Goal: Entertainment & Leisure: Consume media (video, audio)

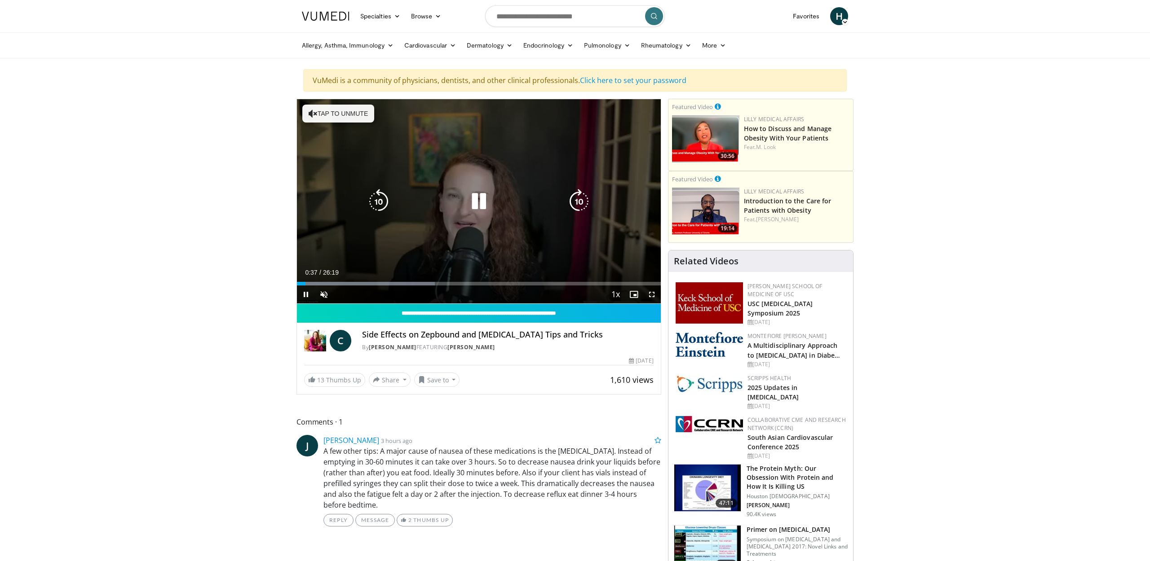
click at [315, 114] on icon "Video Player" at bounding box center [312, 113] width 9 height 9
click at [306, 221] on div "10 seconds Tap to unmute" at bounding box center [479, 201] width 364 height 204
click at [477, 200] on icon "Video Player" at bounding box center [478, 201] width 25 height 25
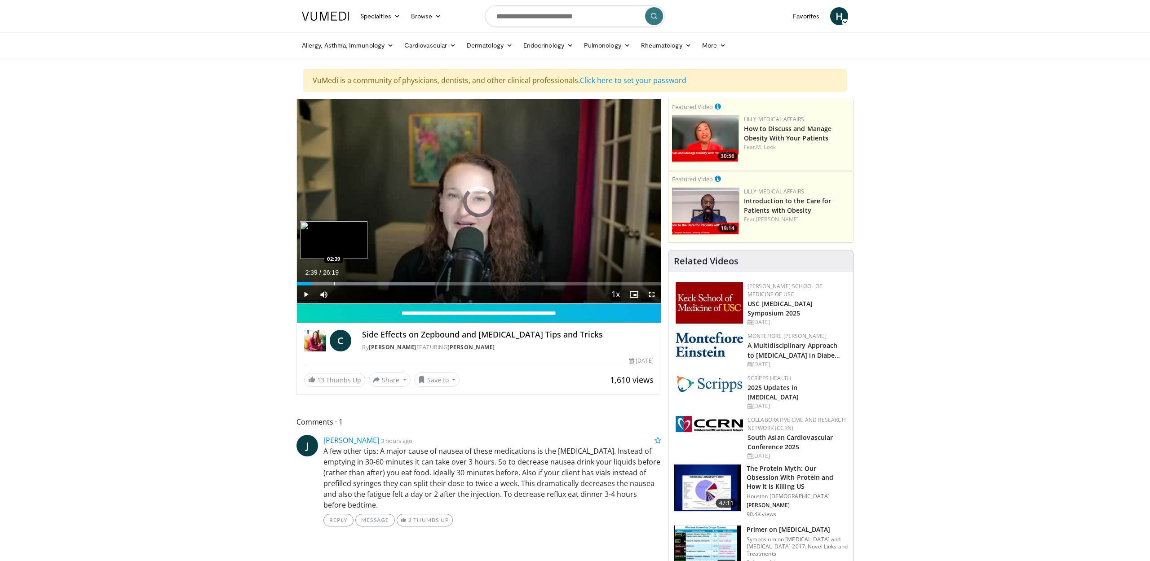
click at [334, 284] on div "Progress Bar" at bounding box center [334, 284] width 1 height 4
click at [328, 285] on div "Progress Bar" at bounding box center [328, 284] width 1 height 4
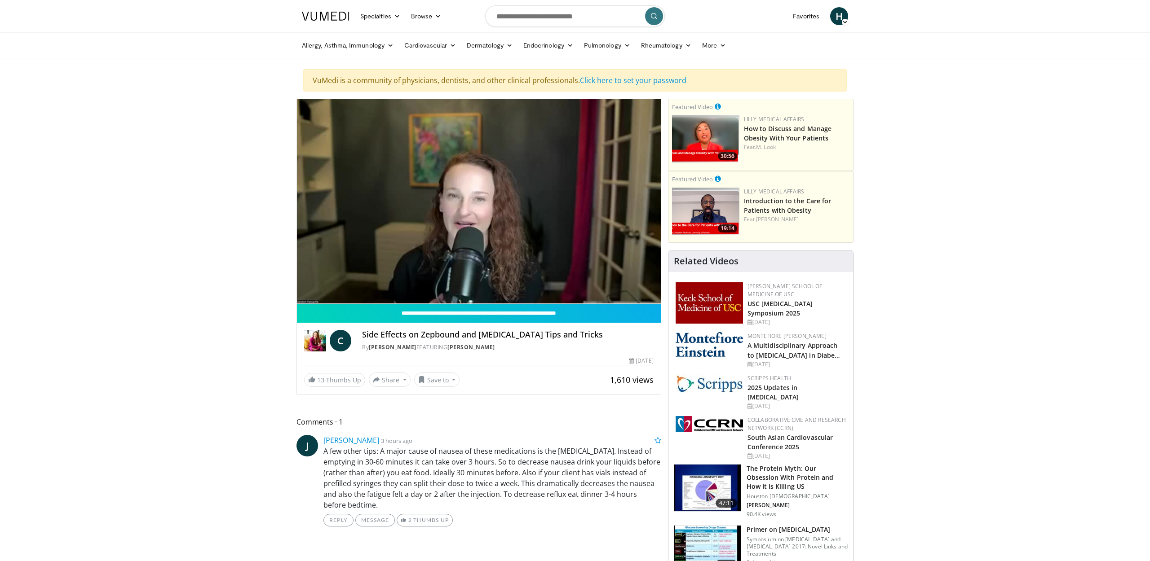
click at [316, 286] on video-js "**********" at bounding box center [479, 201] width 364 height 205
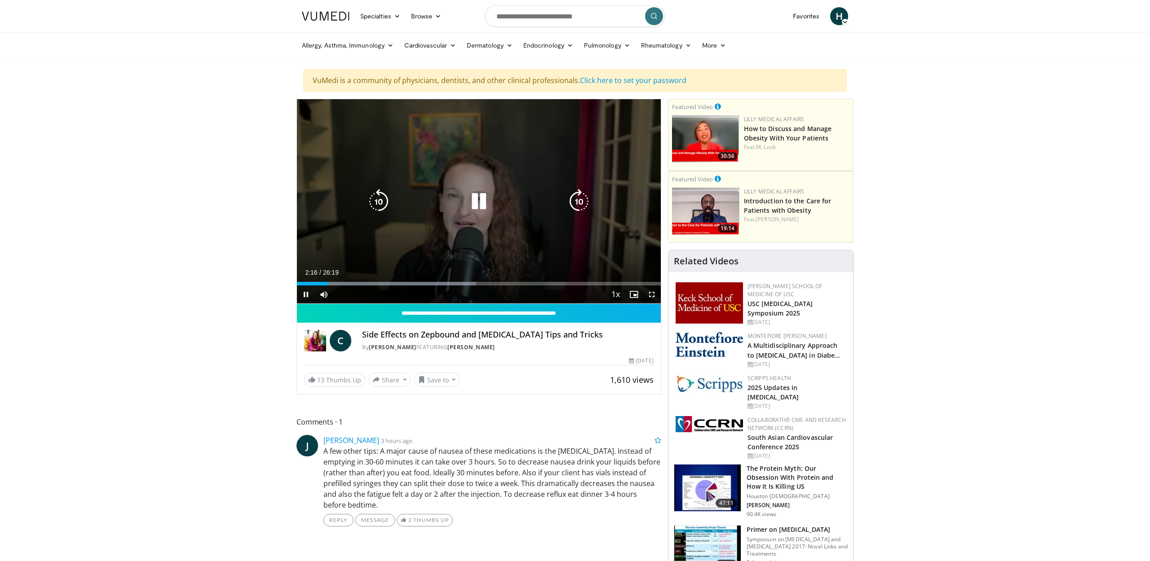
click at [313, 286] on span "Video Player" at bounding box center [306, 295] width 18 height 18
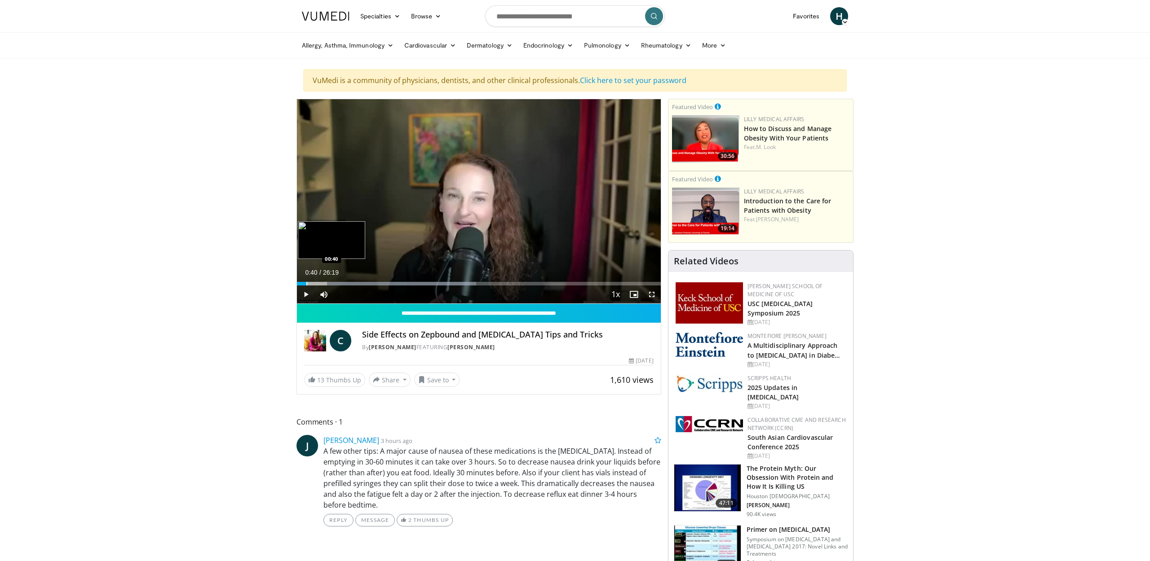
click at [306, 284] on div "Progress Bar" at bounding box center [306, 284] width 1 height 4
click at [303, 286] on div "Progress Bar" at bounding box center [303, 284] width 1 height 4
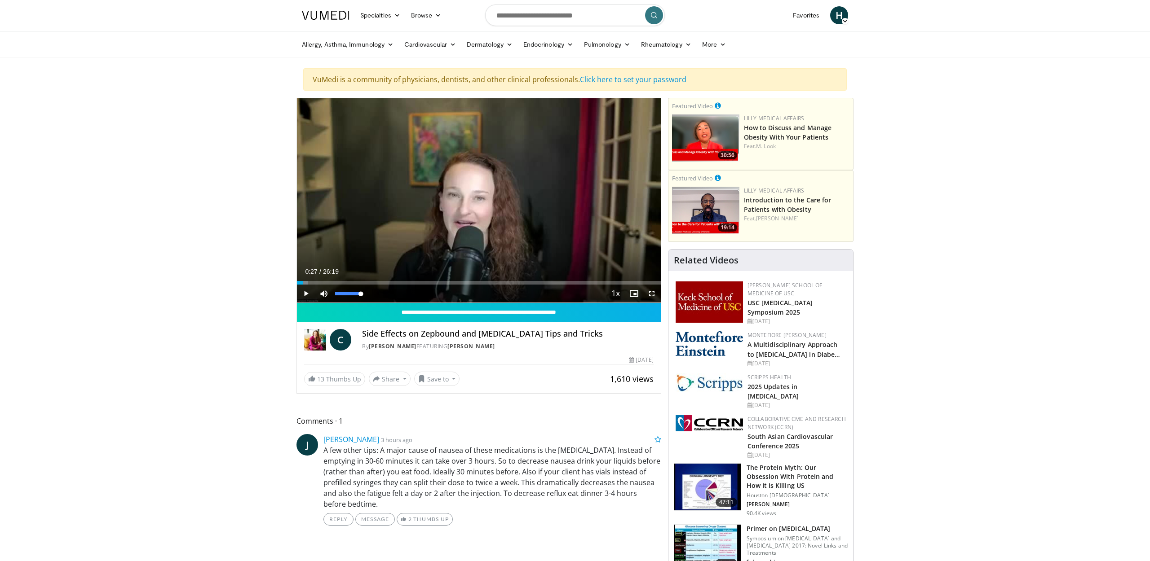
click at [322, 294] on span "Video Player" at bounding box center [324, 294] width 18 height 18
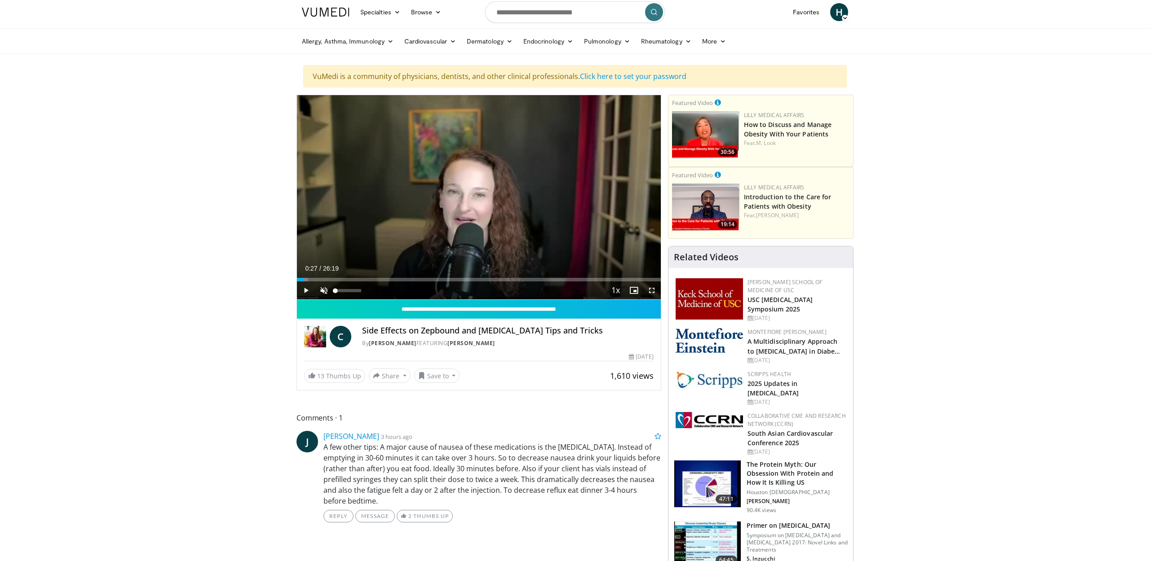
scroll to position [4, 1]
click at [323, 289] on span "Video Player" at bounding box center [324, 290] width 18 height 18
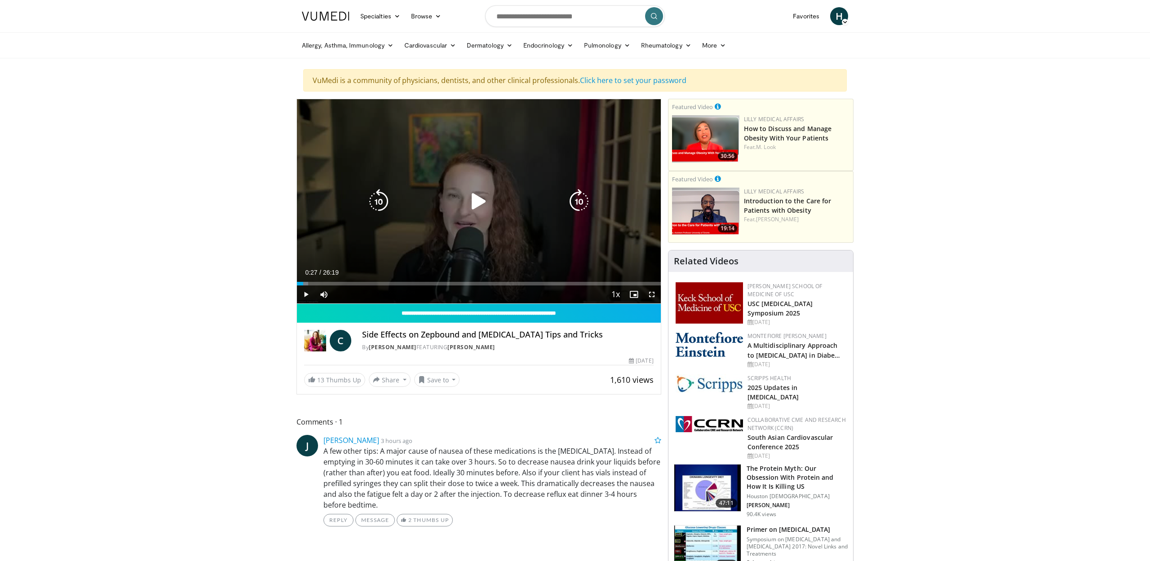
scroll to position [0, 0]
click at [474, 198] on icon "Video Player" at bounding box center [478, 201] width 25 height 25
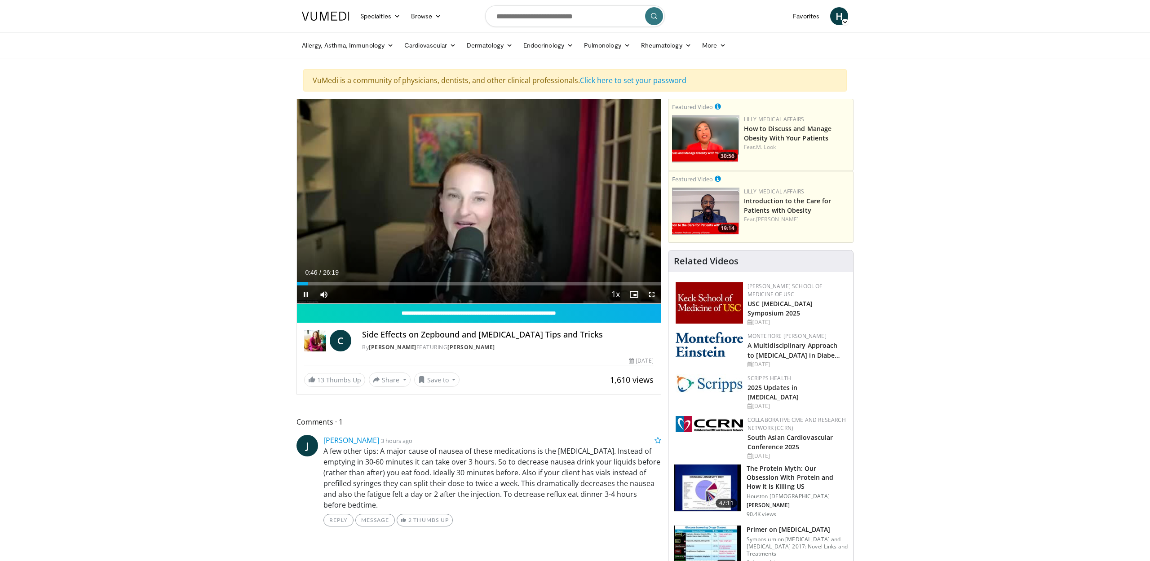
click at [348, 286] on div "Current Time 0:46 / Duration 26:19 Pause Skip Backward Skip Forward Mute 100% L…" at bounding box center [479, 295] width 364 height 18
click at [345, 284] on div "Progress Bar" at bounding box center [345, 284] width 1 height 4
click at [326, 284] on div "Progress Bar" at bounding box center [326, 284] width 1 height 4
click at [321, 285] on div "Progress Bar" at bounding box center [321, 284] width 1 height 4
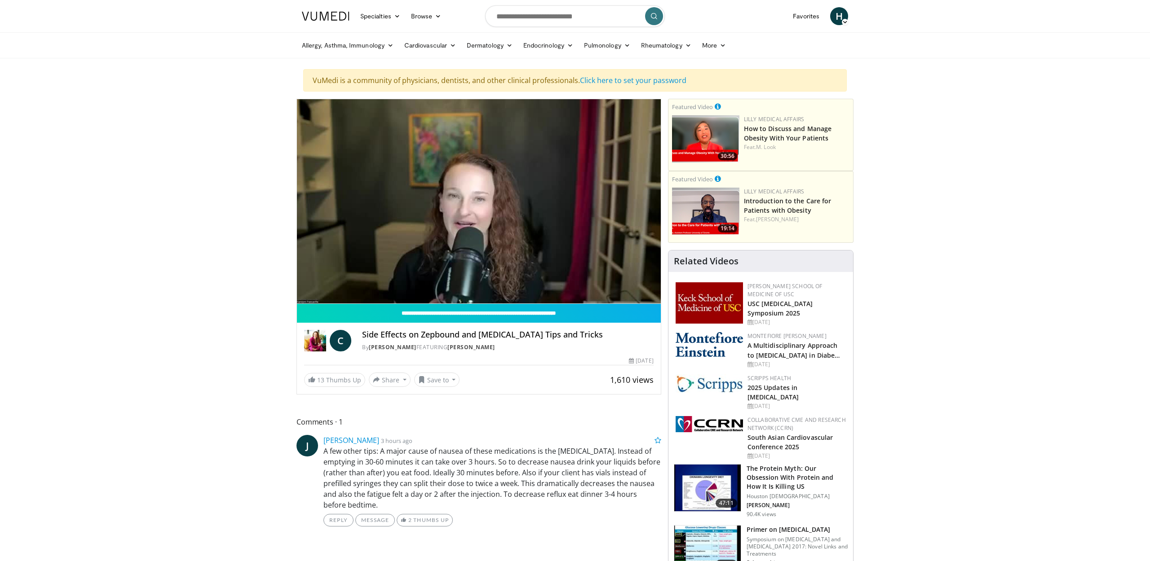
click at [369, 285] on div "10 seconds Tap to unmute" at bounding box center [479, 201] width 364 height 204
